Goal: Find specific page/section: Find specific page/section

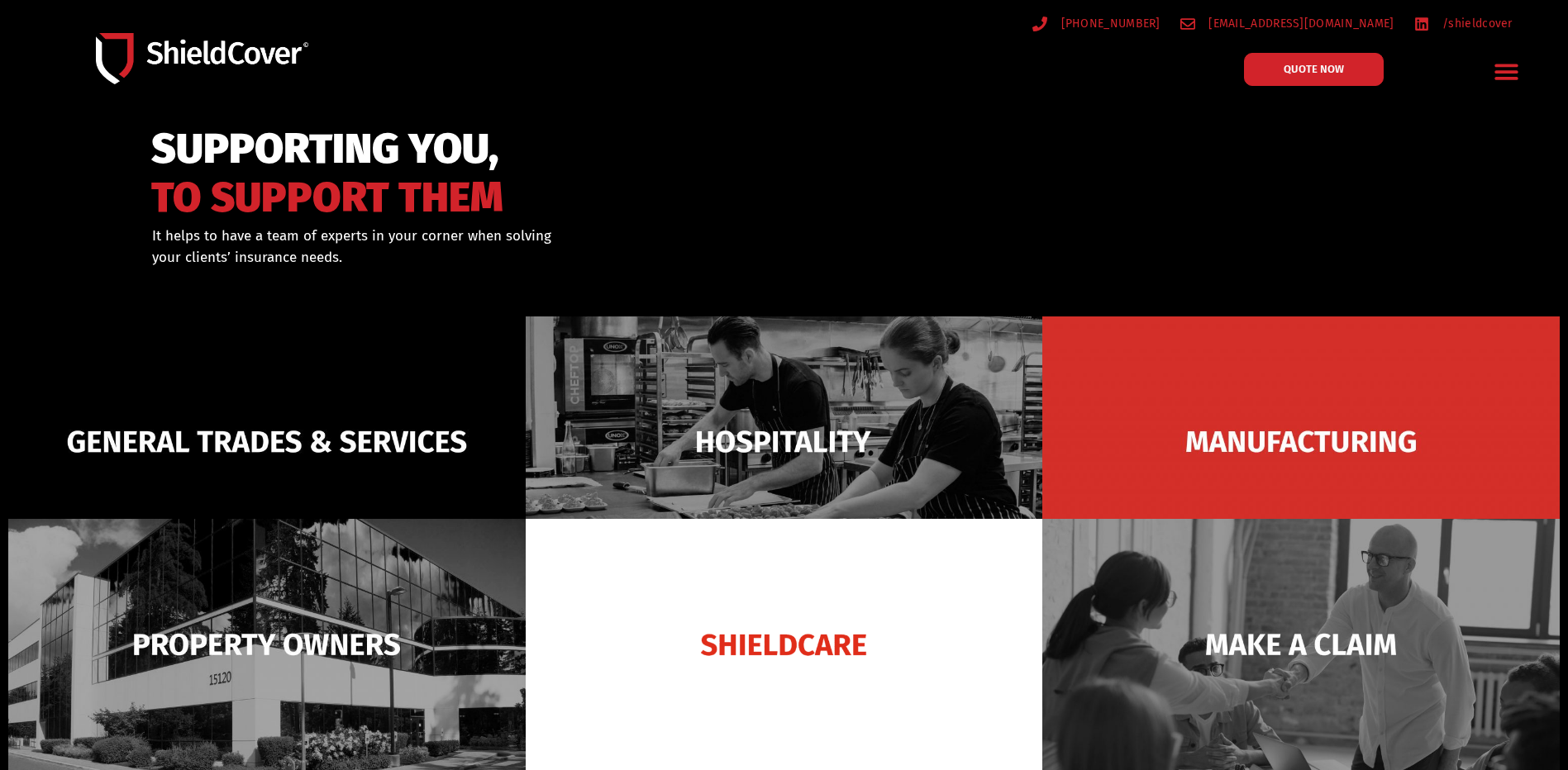
click at [1499, 64] on icon "Menu Toggle" at bounding box center [1506, 72] width 23 height 16
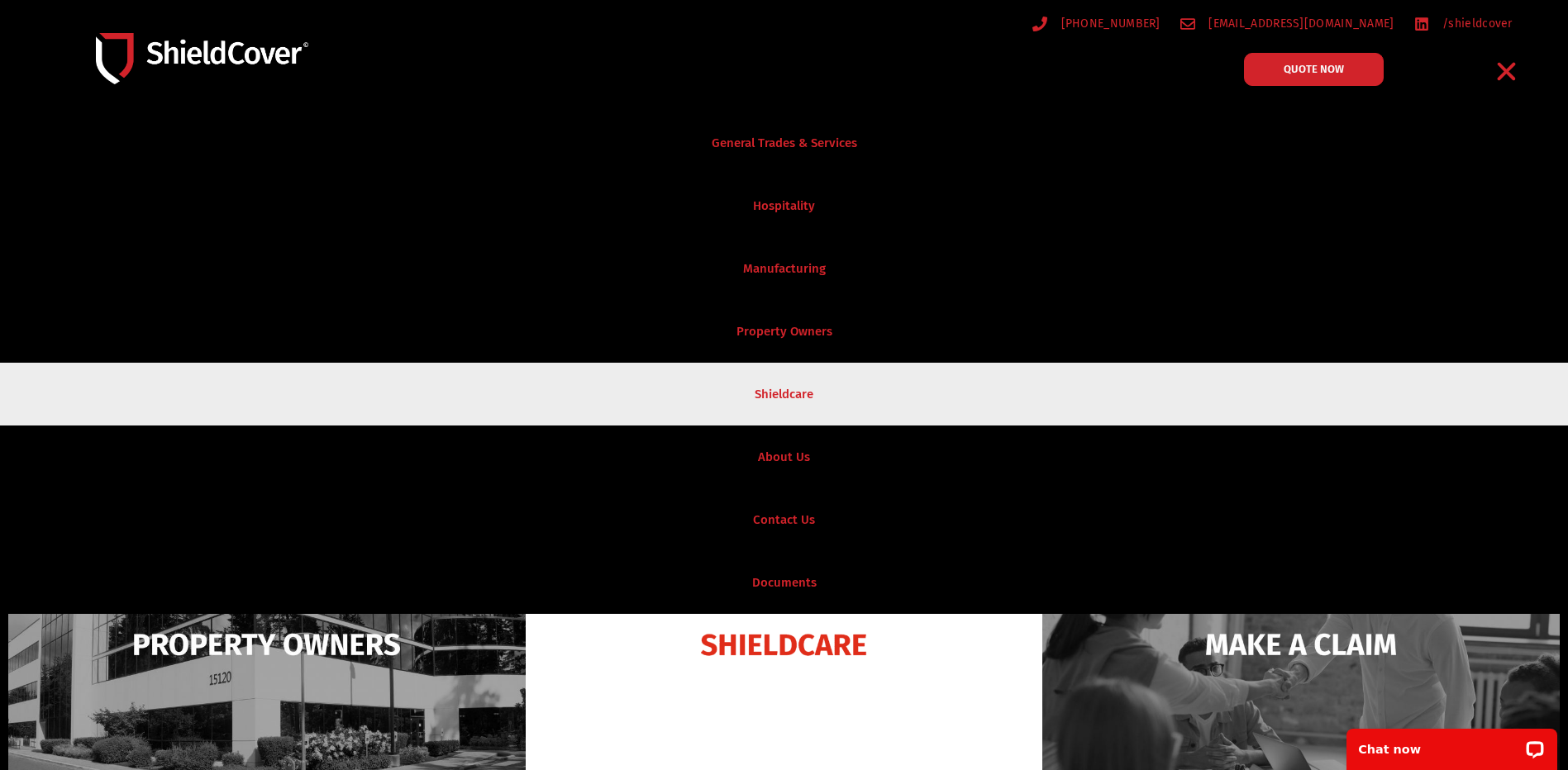
click at [815, 399] on link "Shieldcare" at bounding box center [784, 394] width 1568 height 63
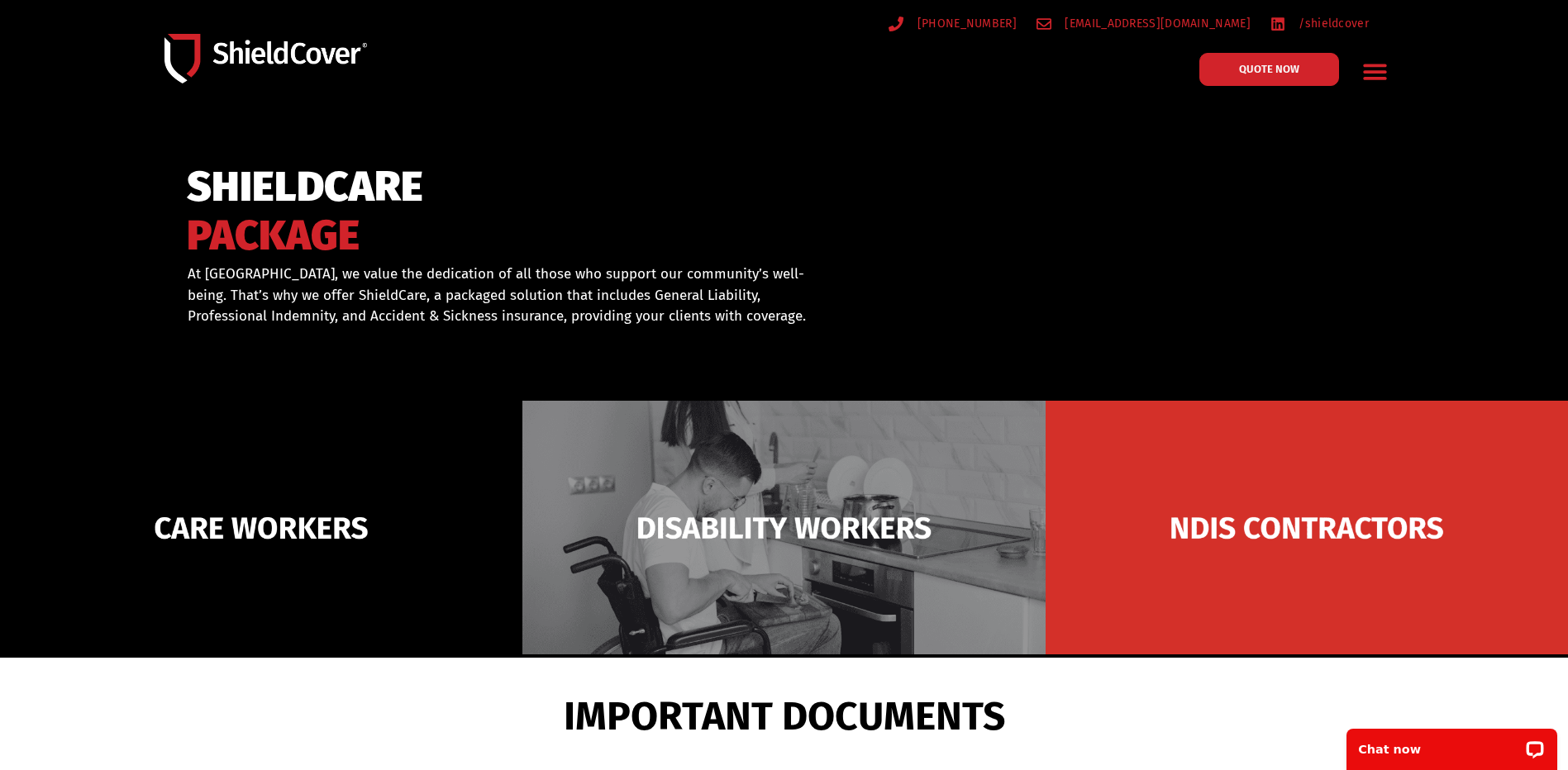
click at [1371, 67] on icon "Menu Toggle" at bounding box center [1374, 72] width 23 height 16
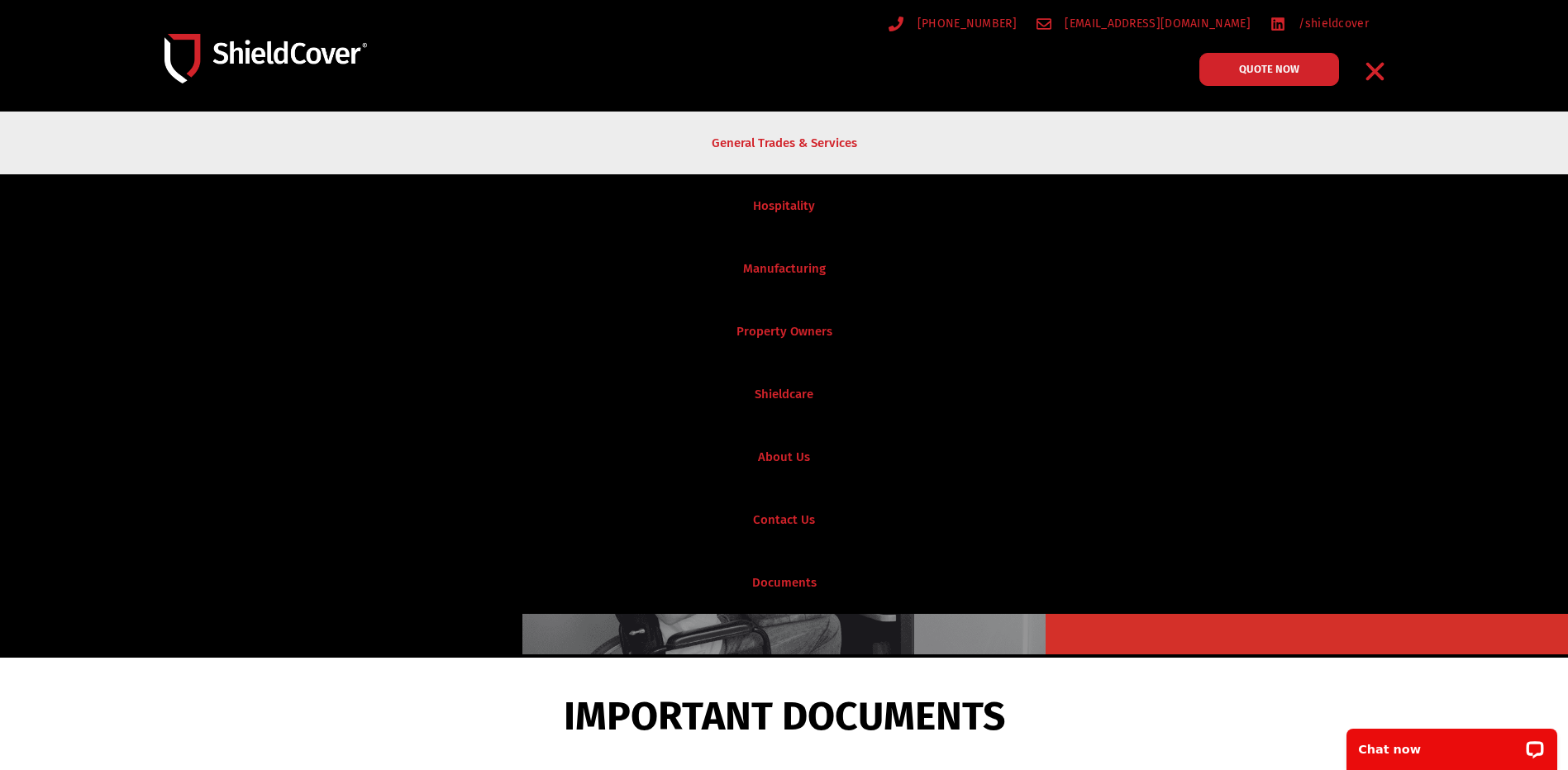
click at [860, 130] on link "General Trades & Services" at bounding box center [784, 143] width 1568 height 63
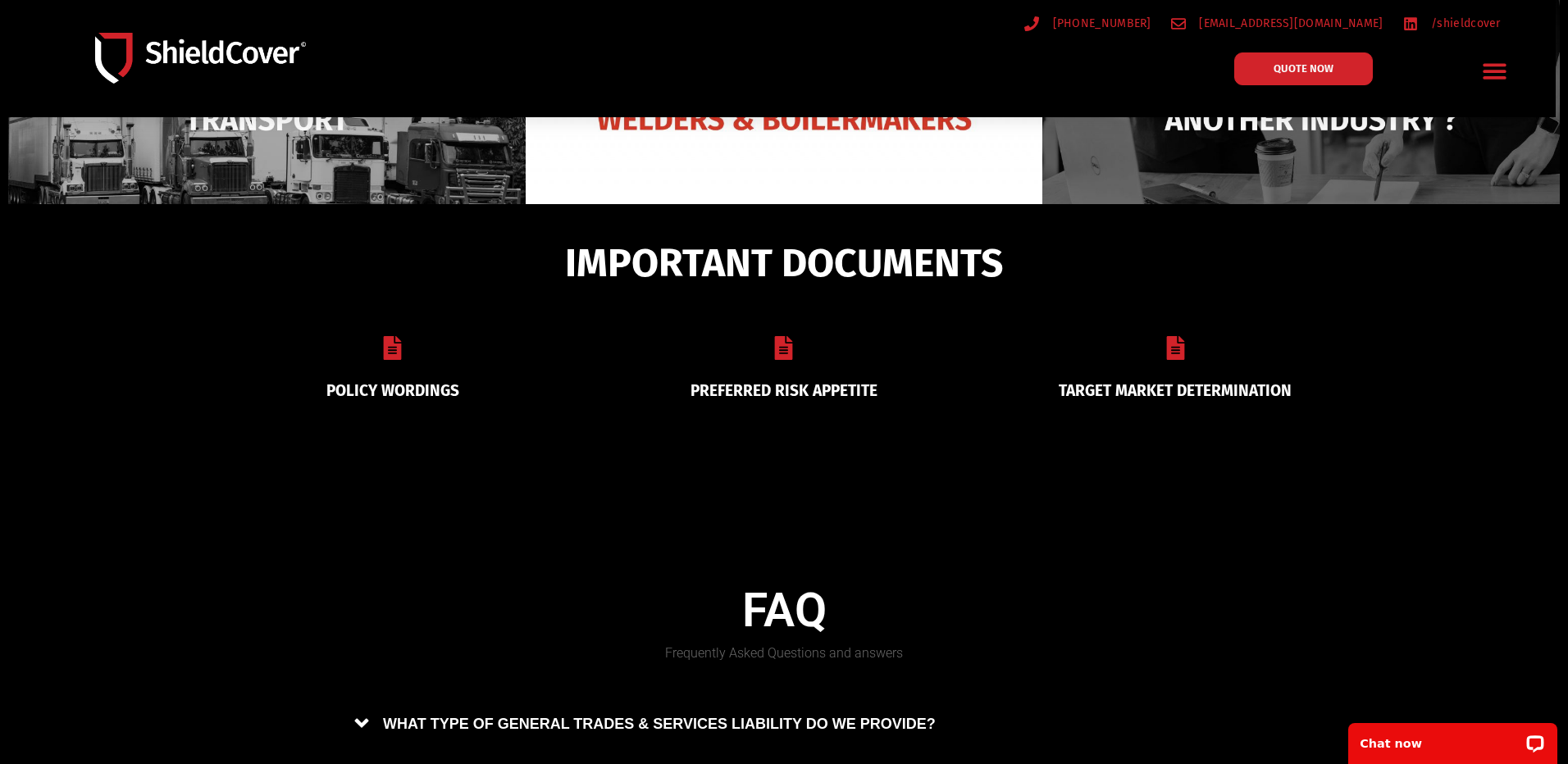
scroll to position [713, 0]
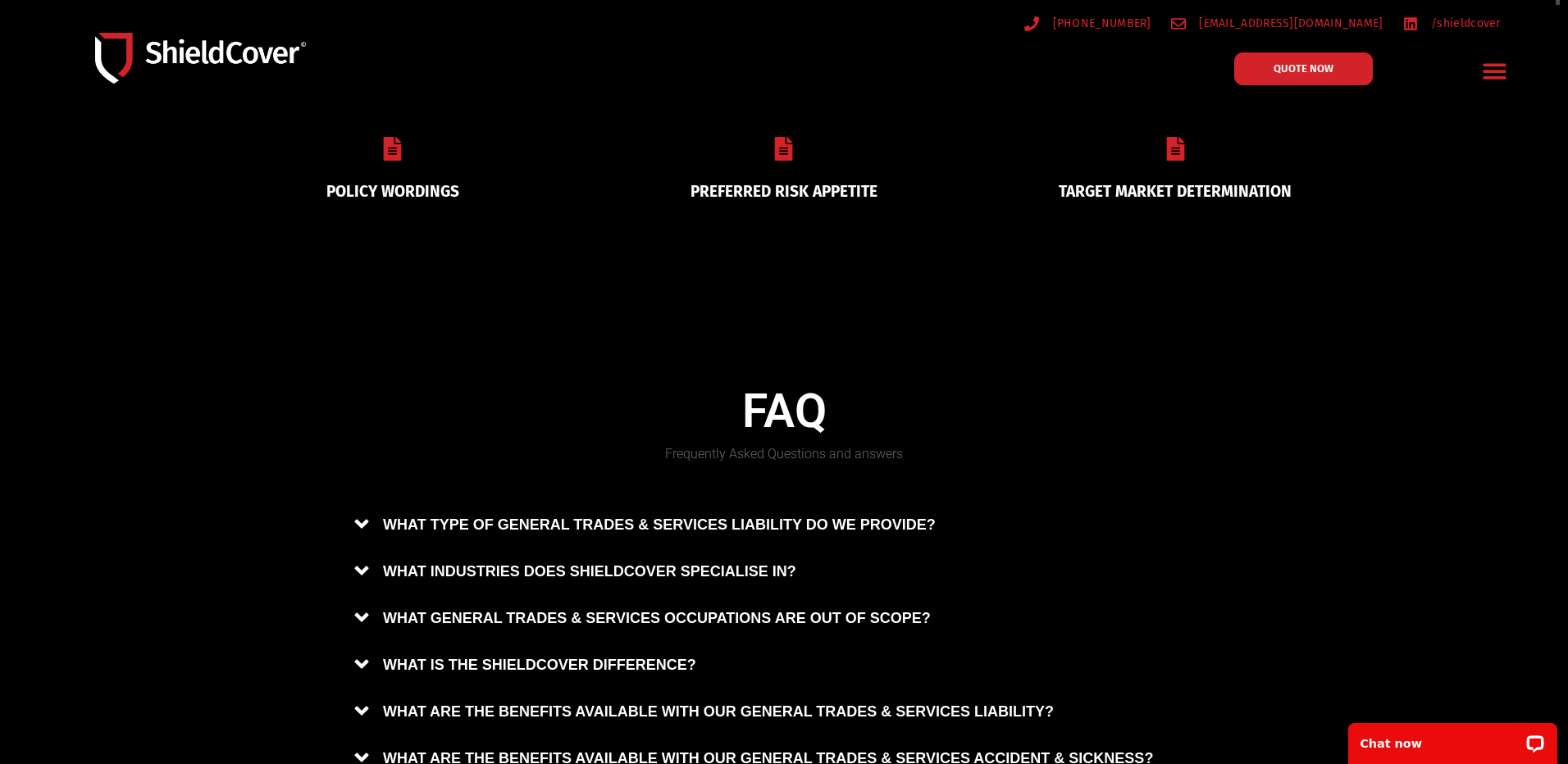
click at [743, 204] on div "PREFERRED RISK APPETITE" at bounding box center [783, 168] width 391 height 104
click at [762, 187] on link "PREFERRED RISK APPETITE" at bounding box center [784, 191] width 187 height 19
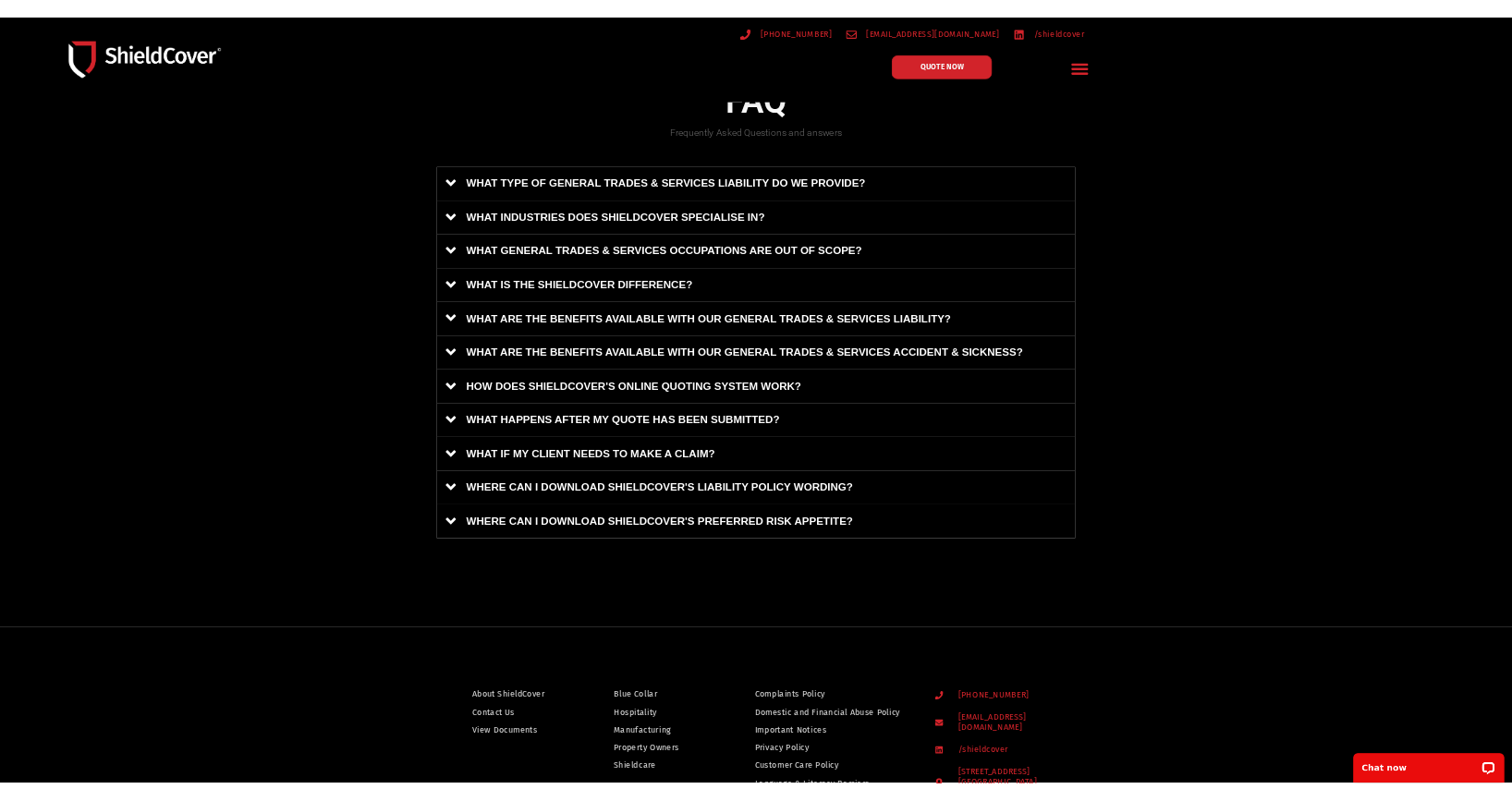
scroll to position [1197, 0]
